Goal: Entertainment & Leisure: Consume media (video, audio)

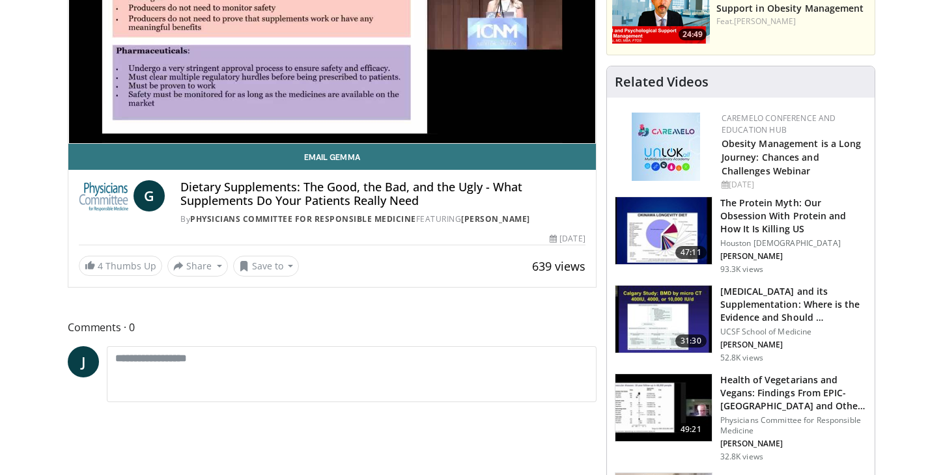
scroll to position [257, 0]
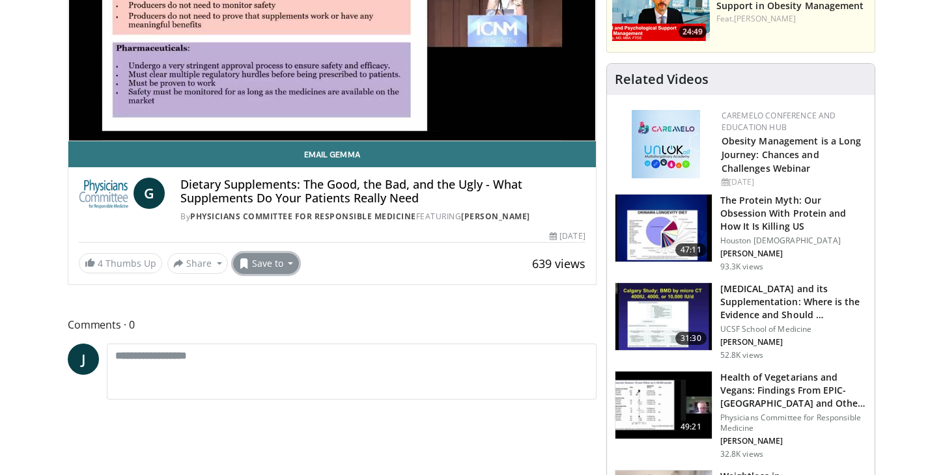
click at [287, 264] on button "Save to" at bounding box center [266, 263] width 66 height 21
click at [276, 294] on span "Add to Favorites" at bounding box center [289, 292] width 80 height 14
